Goal: Information Seeking & Learning: Learn about a topic

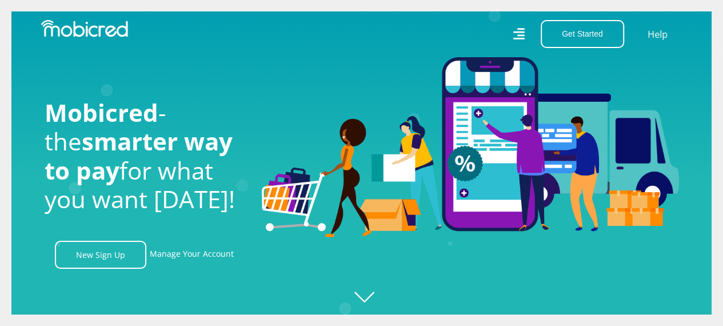
scroll to position [0, 1304]
click at [200, 260] on link "Manage Your Account" at bounding box center [192, 255] width 84 height 28
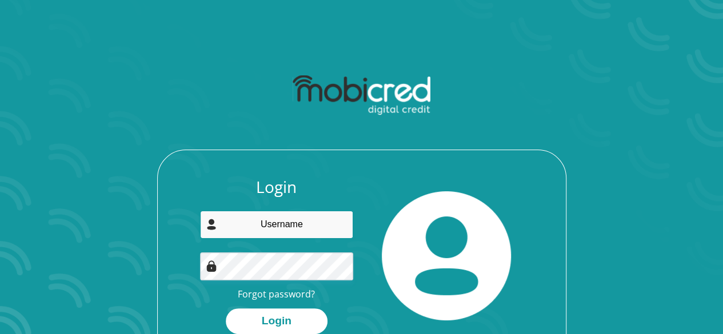
click at [284, 226] on input "email" at bounding box center [276, 225] width 153 height 28
type input "edwinmets@gmail.com"
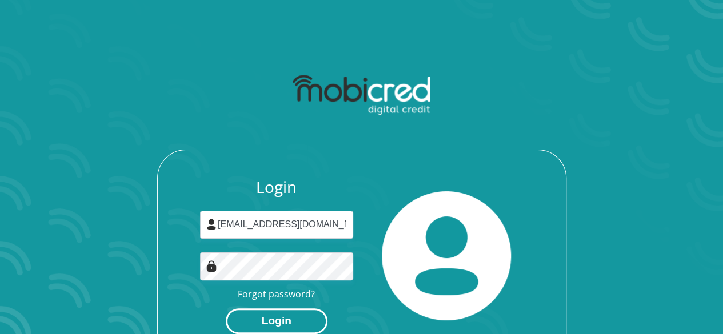
click at [270, 317] on button "Login" at bounding box center [277, 322] width 102 height 26
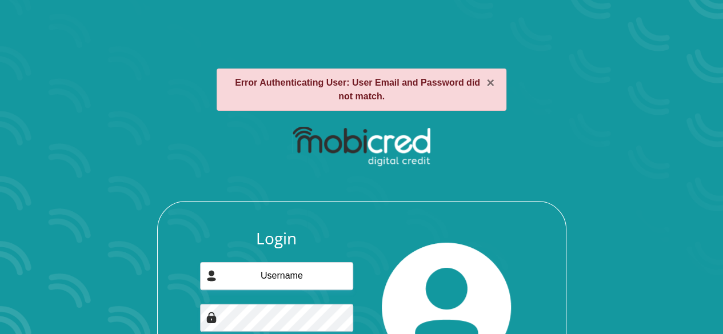
scroll to position [105, 0]
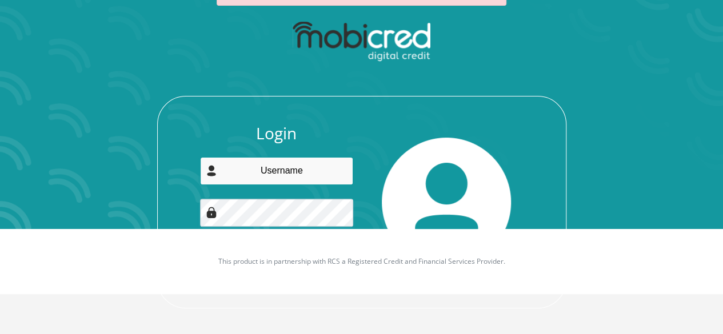
click at [282, 172] on input "email" at bounding box center [276, 171] width 153 height 28
type input "edwinmets@gmail.com"
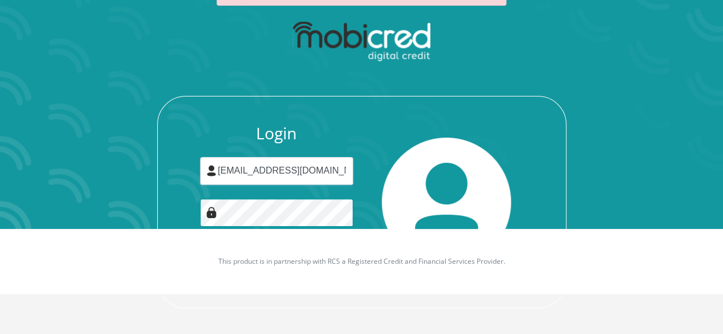
click at [226, 255] on button "Login" at bounding box center [277, 268] width 102 height 26
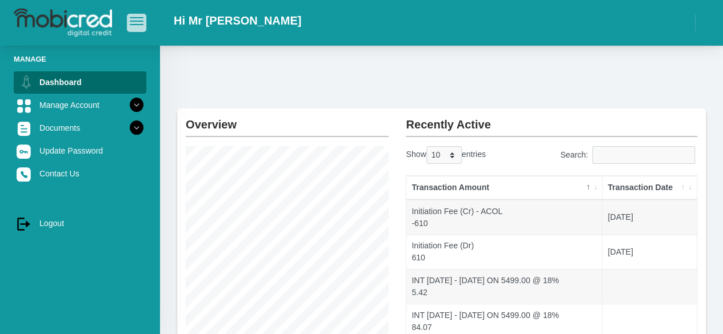
click at [130, 20] on span "button" at bounding box center [137, 21] width 14 height 8
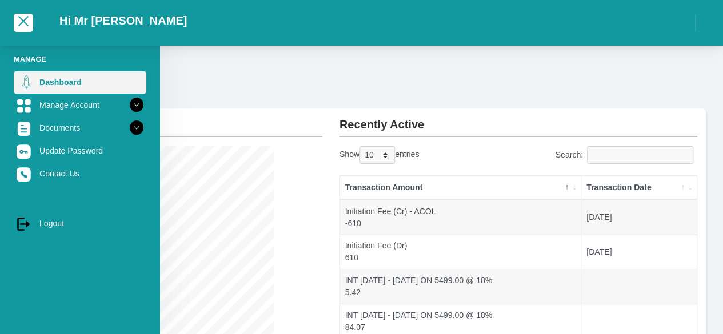
click at [70, 79] on link "Dashboard" at bounding box center [80, 82] width 133 height 22
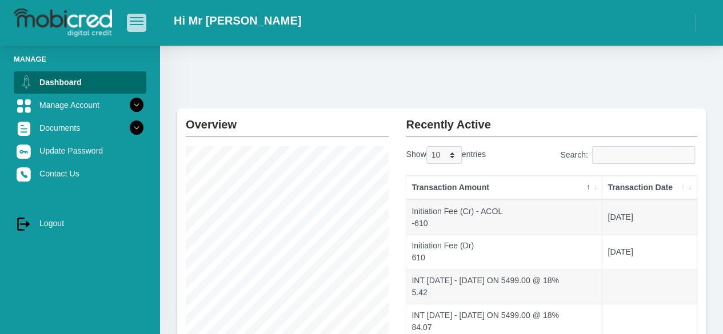
click at [133, 23] on span "button" at bounding box center [137, 21] width 14 height 8
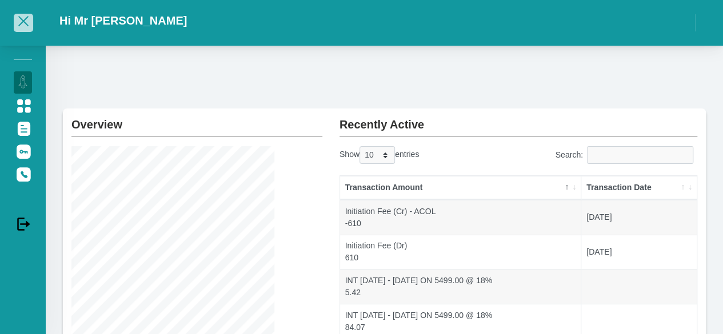
click at [23, 25] on span "button" at bounding box center [24, 21] width 14 height 8
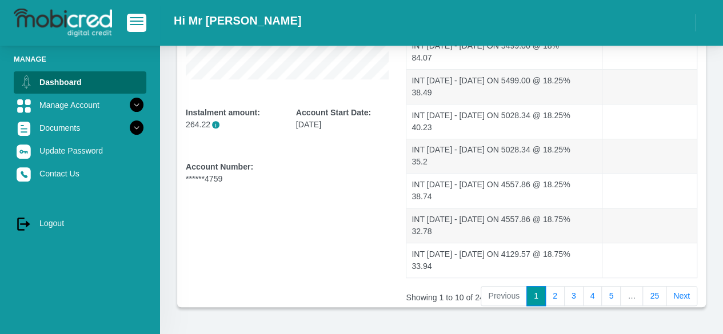
scroll to position [306, 0]
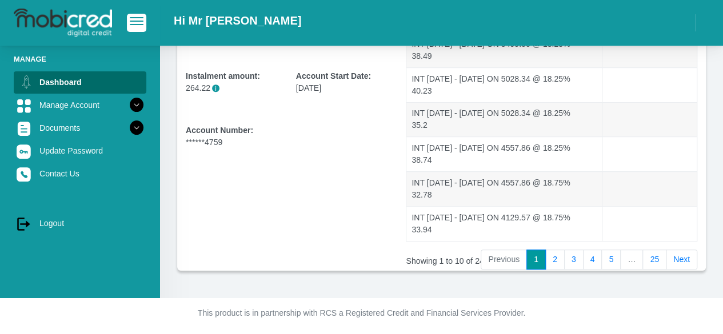
click at [42, 20] on img at bounding box center [63, 23] width 98 height 29
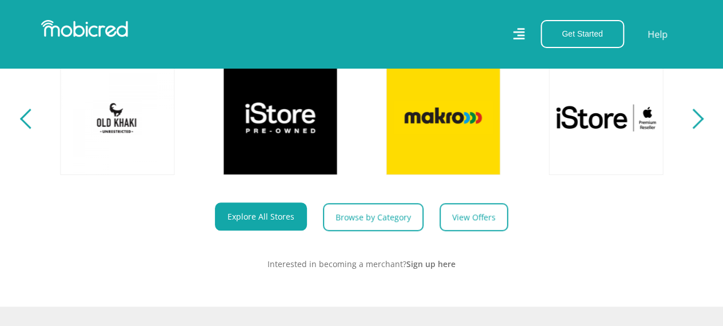
scroll to position [418, 0]
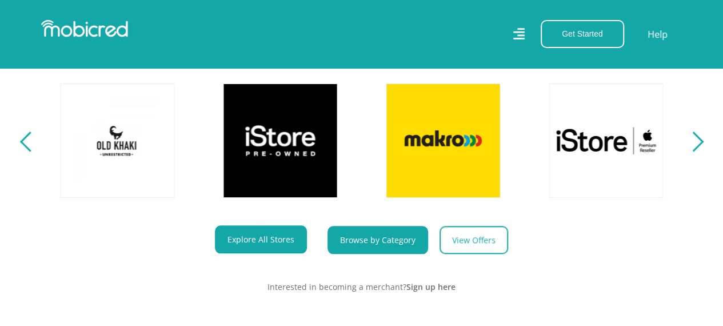
click at [370, 242] on link "Browse by Category" at bounding box center [378, 240] width 101 height 28
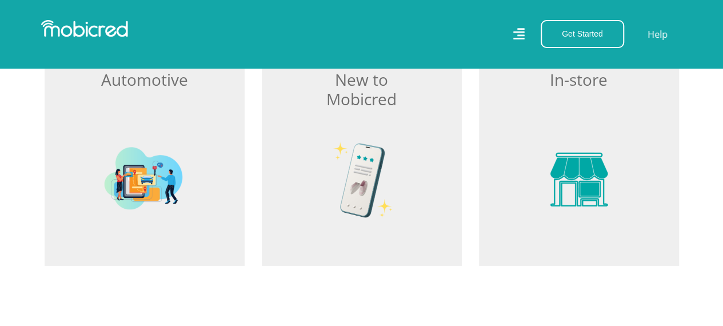
scroll to position [1669, 0]
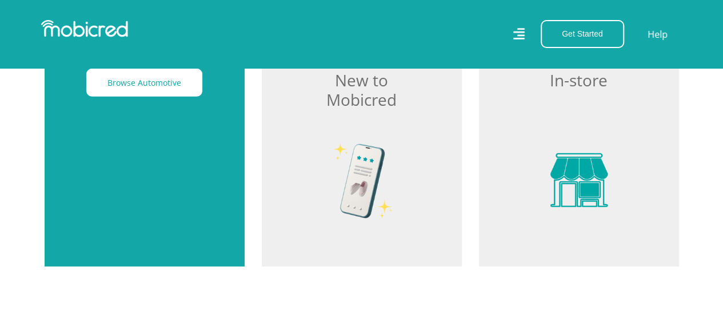
click at [96, 164] on div "Browse Automotive" at bounding box center [145, 128] width 200 height 278
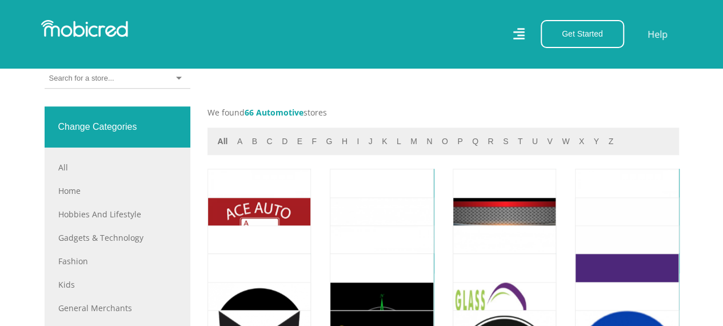
scroll to position [441, 0]
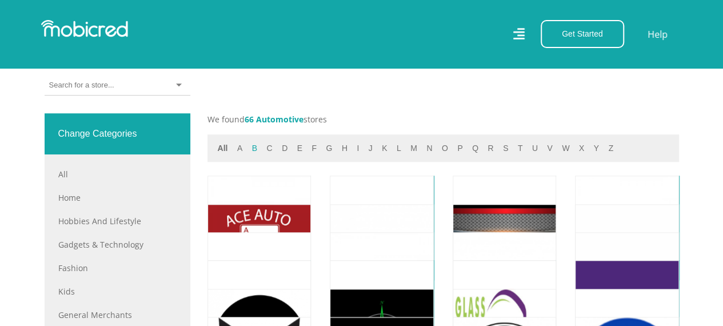
click at [254, 148] on button "b" at bounding box center [255, 148] width 12 height 13
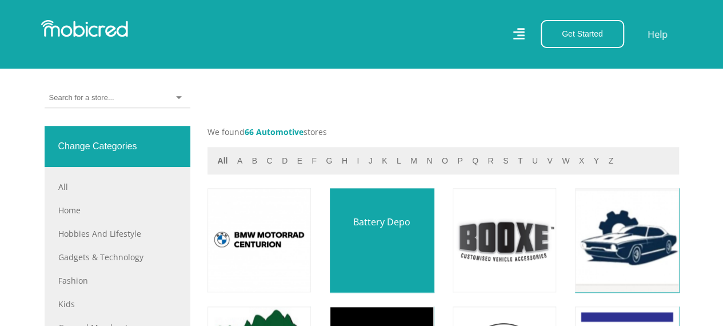
scroll to position [417, 0]
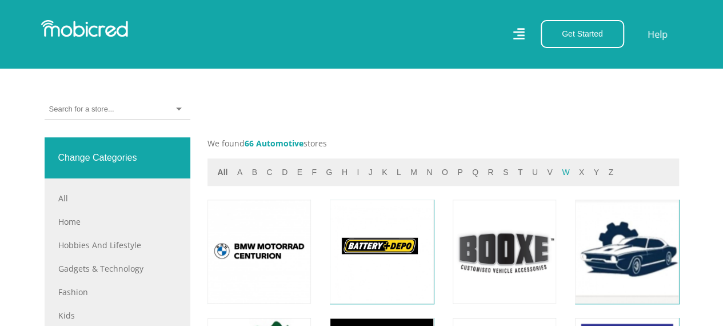
click at [559, 168] on button "w" at bounding box center [566, 172] width 14 height 13
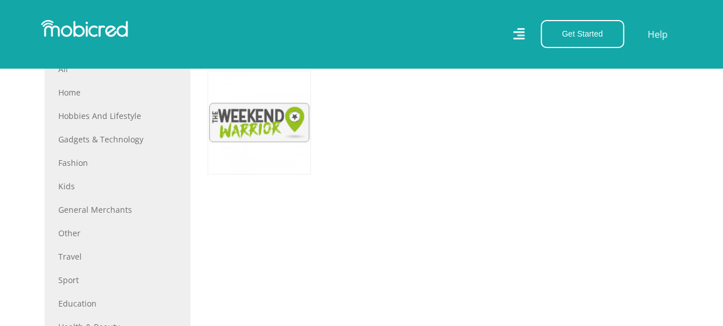
scroll to position [593, 0]
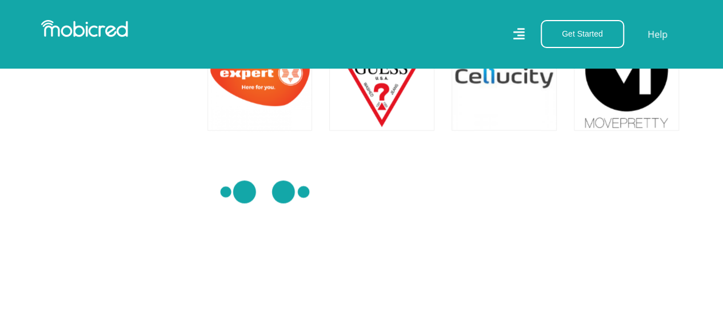
scroll to position [1121, 0]
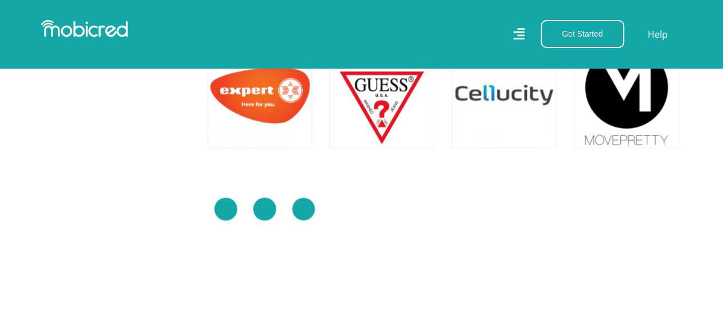
click at [265, 200] on img at bounding box center [265, 209] width 114 height 114
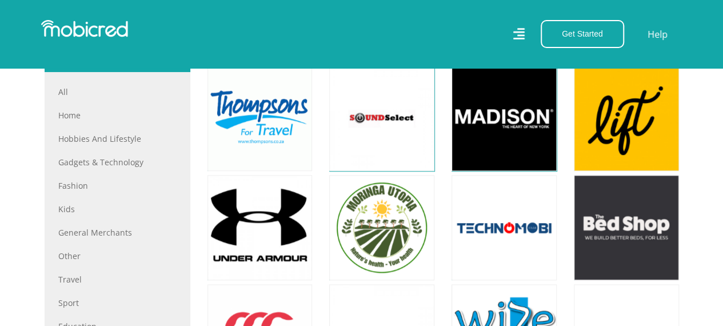
scroll to position [444, 0]
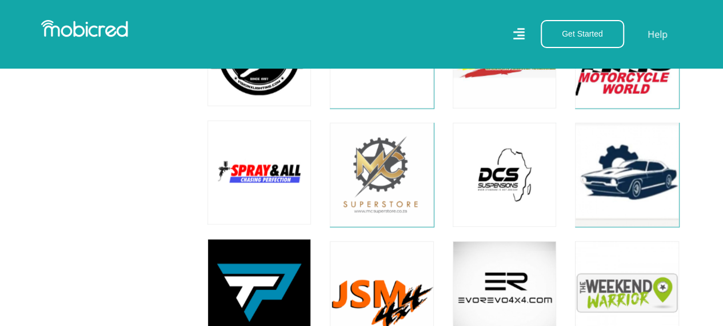
scroll to position [1321, 0]
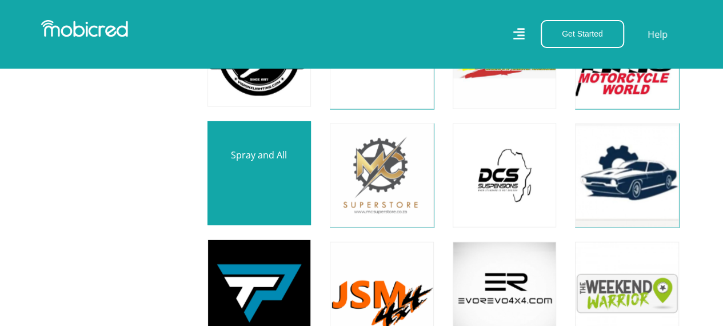
click at [254, 183] on link at bounding box center [259, 174] width 122 height 122
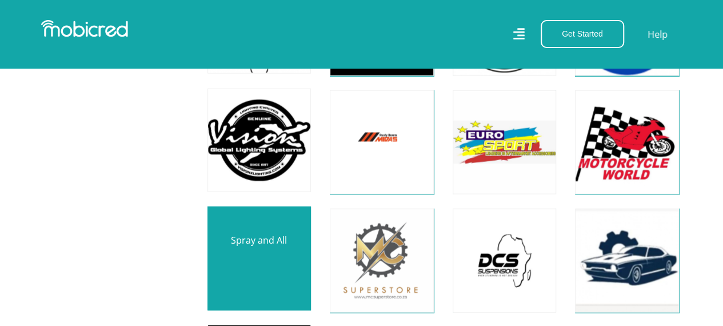
scroll to position [1235, 0]
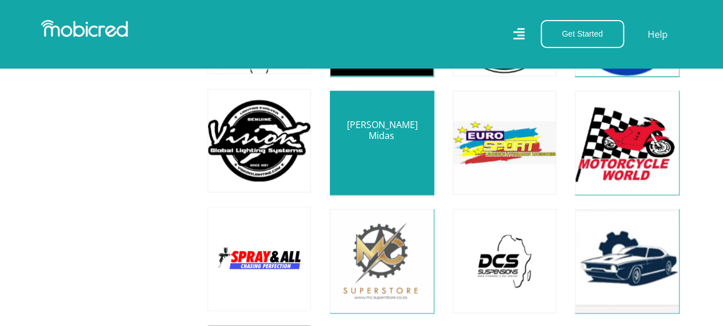
click at [367, 144] on link at bounding box center [382, 143] width 122 height 122
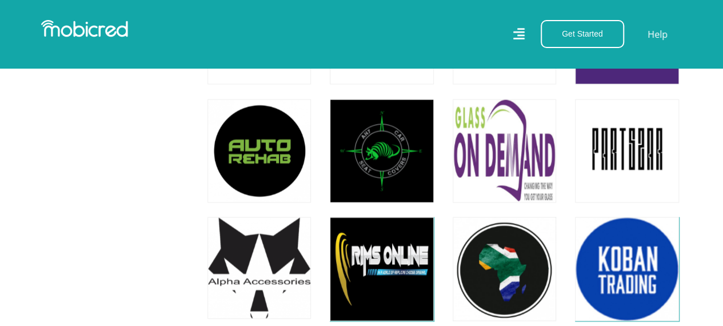
scroll to position [989, 0]
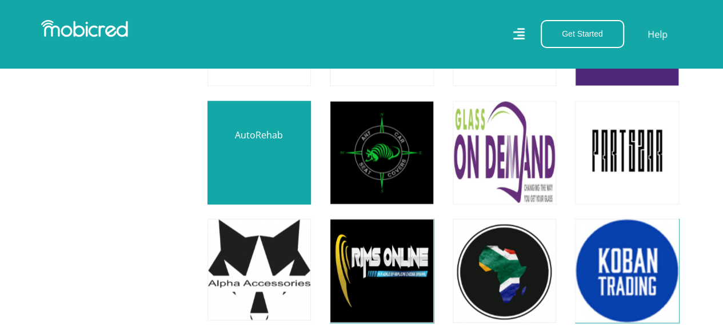
click at [255, 168] on link at bounding box center [259, 152] width 122 height 122
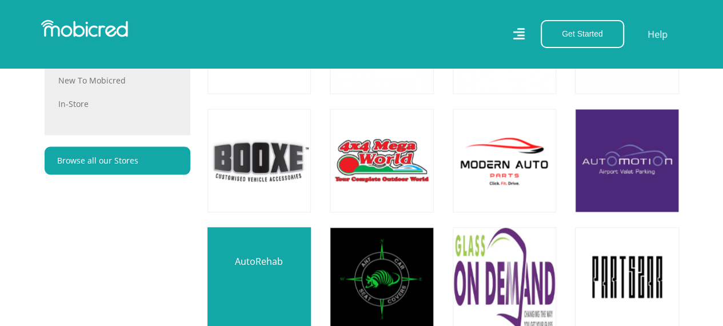
scroll to position [862, 0]
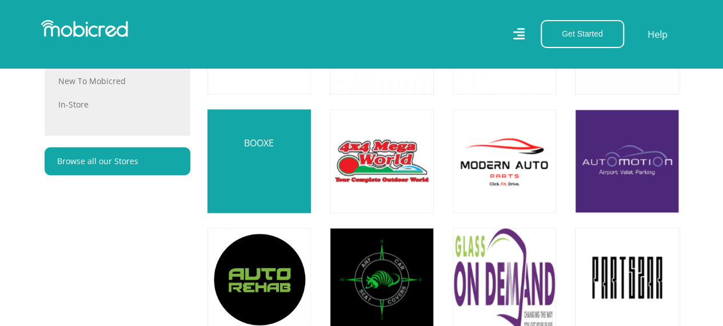
click at [260, 188] on link at bounding box center [259, 161] width 122 height 122
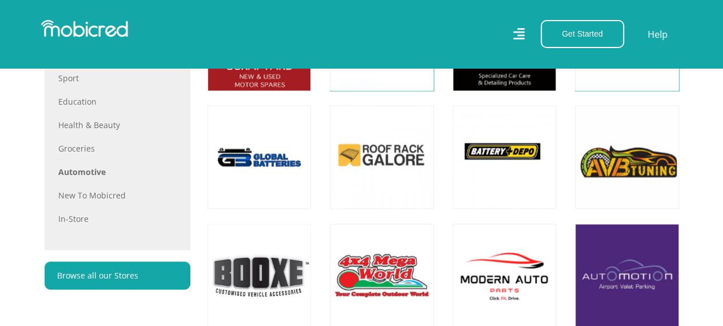
scroll to position [741, 0]
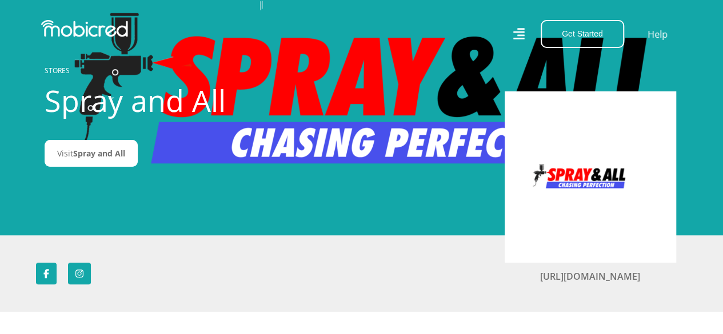
scroll to position [50, 0]
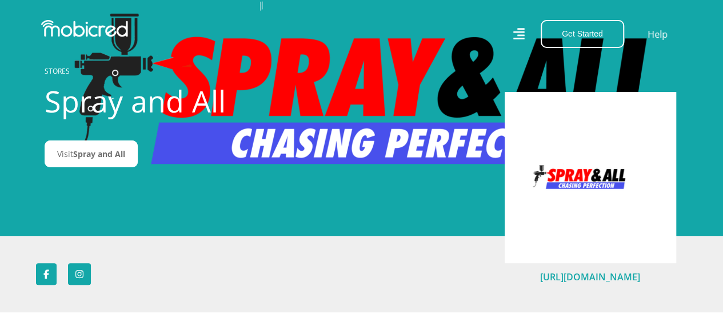
click at [592, 276] on link "https://sprayandall.co.za" at bounding box center [590, 277] width 100 height 13
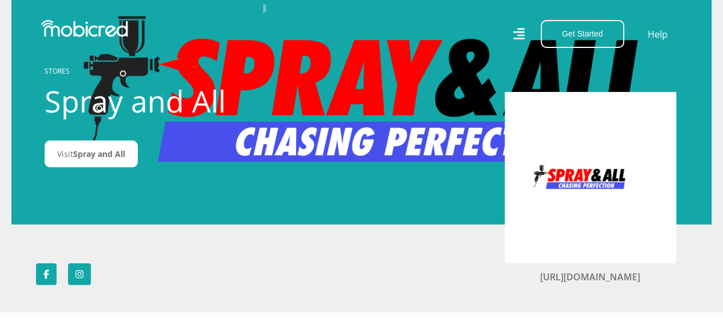
scroll to position [0, 0]
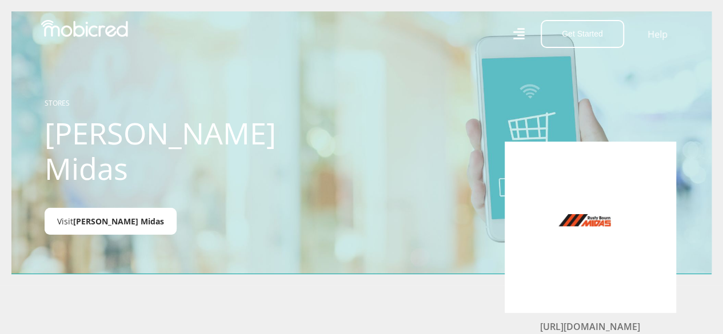
click at [105, 224] on span "[PERSON_NAME] Midas" at bounding box center [118, 221] width 91 height 11
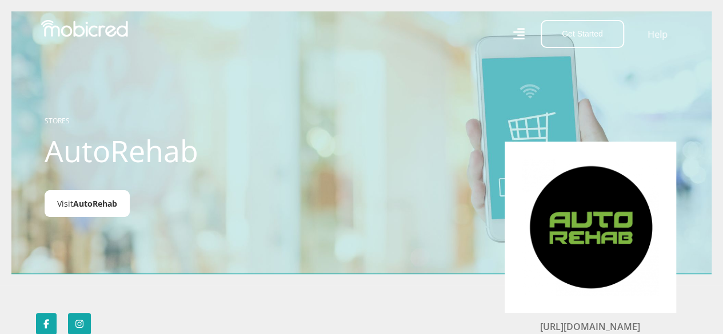
click at [91, 198] on link "Visit AutoRehab" at bounding box center [87, 203] width 85 height 27
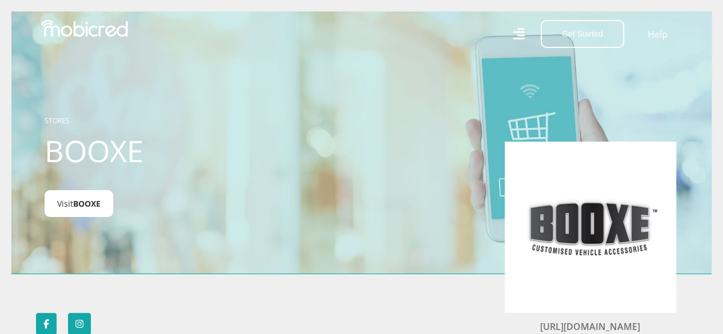
click at [86, 197] on link "Visit BOOXE" at bounding box center [79, 203] width 69 height 27
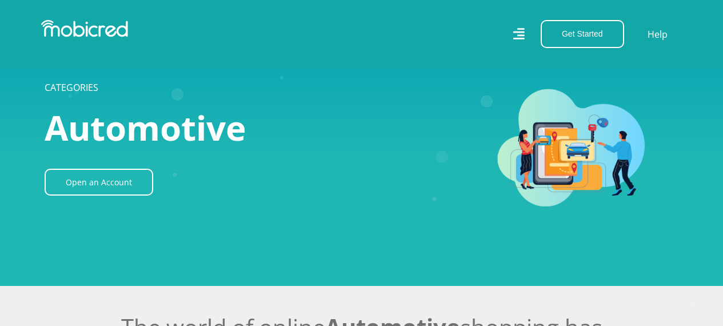
scroll to position [741, 0]
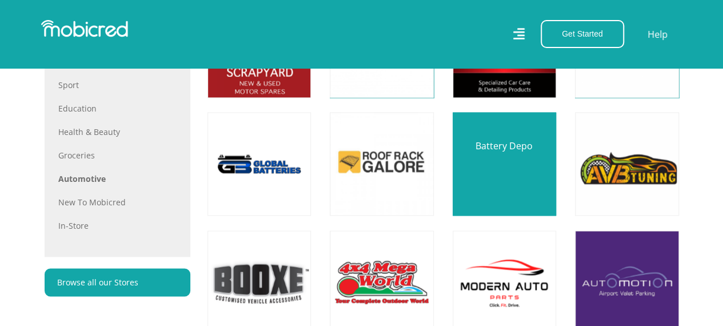
click at [492, 148] on link at bounding box center [505, 164] width 122 height 122
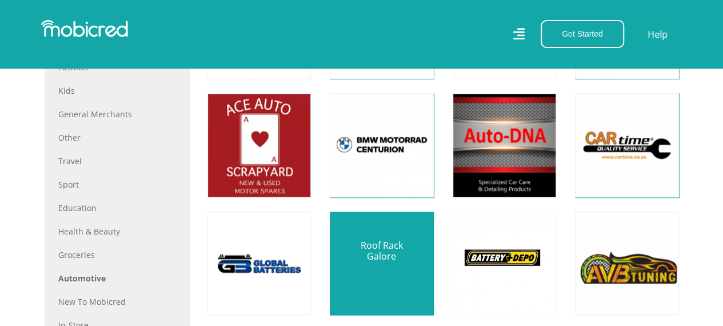
scroll to position [627, 0]
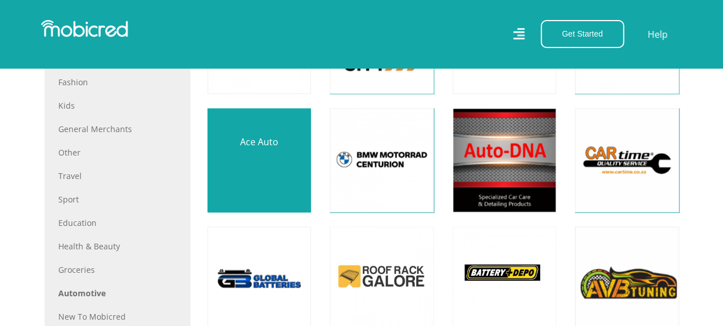
click at [230, 165] on link at bounding box center [259, 160] width 122 height 122
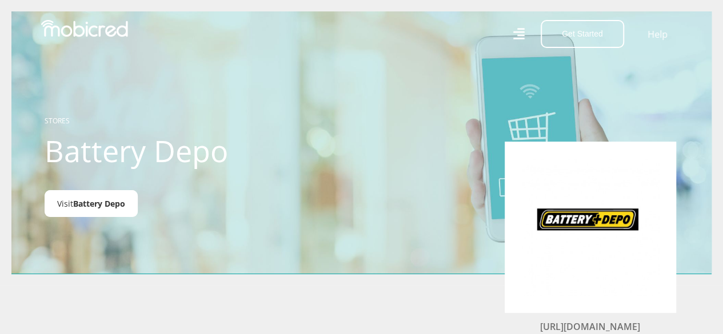
click at [79, 205] on span "Battery Depo" at bounding box center [99, 203] width 52 height 11
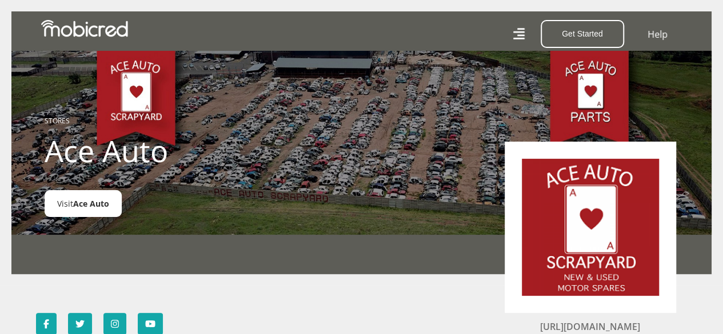
click at [89, 206] on span "Ace Auto" at bounding box center [91, 203] width 36 height 11
